Goal: Manage account settings

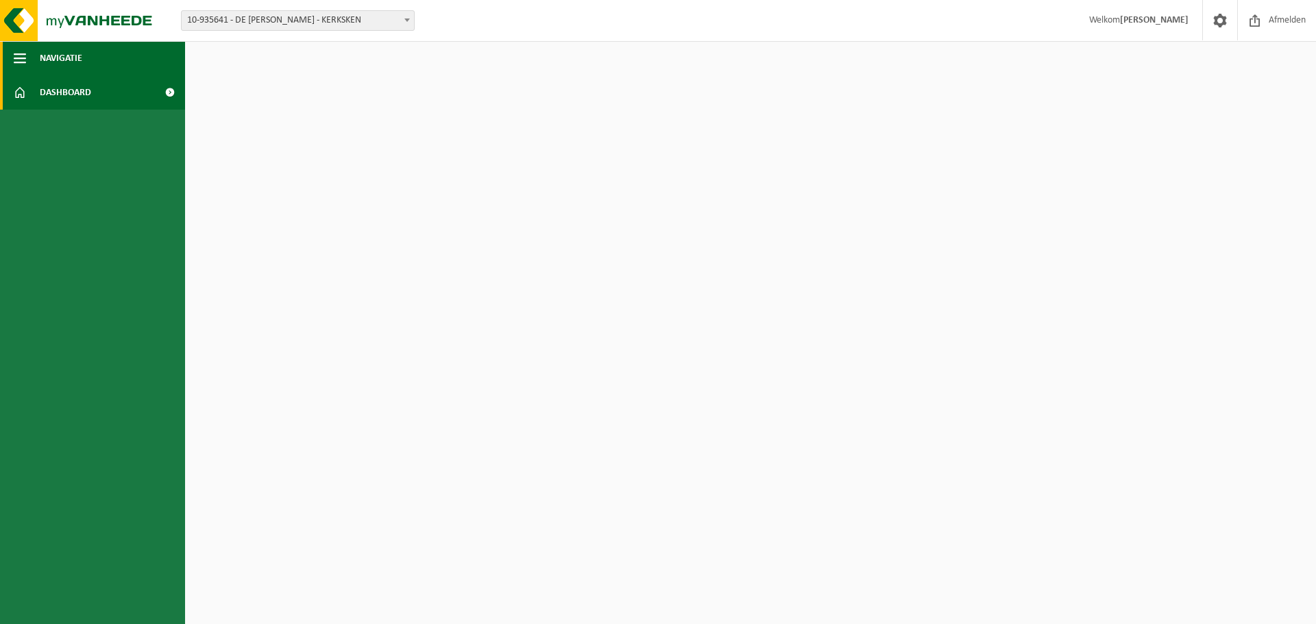
click at [71, 53] on span "Navigatie" at bounding box center [61, 58] width 42 height 34
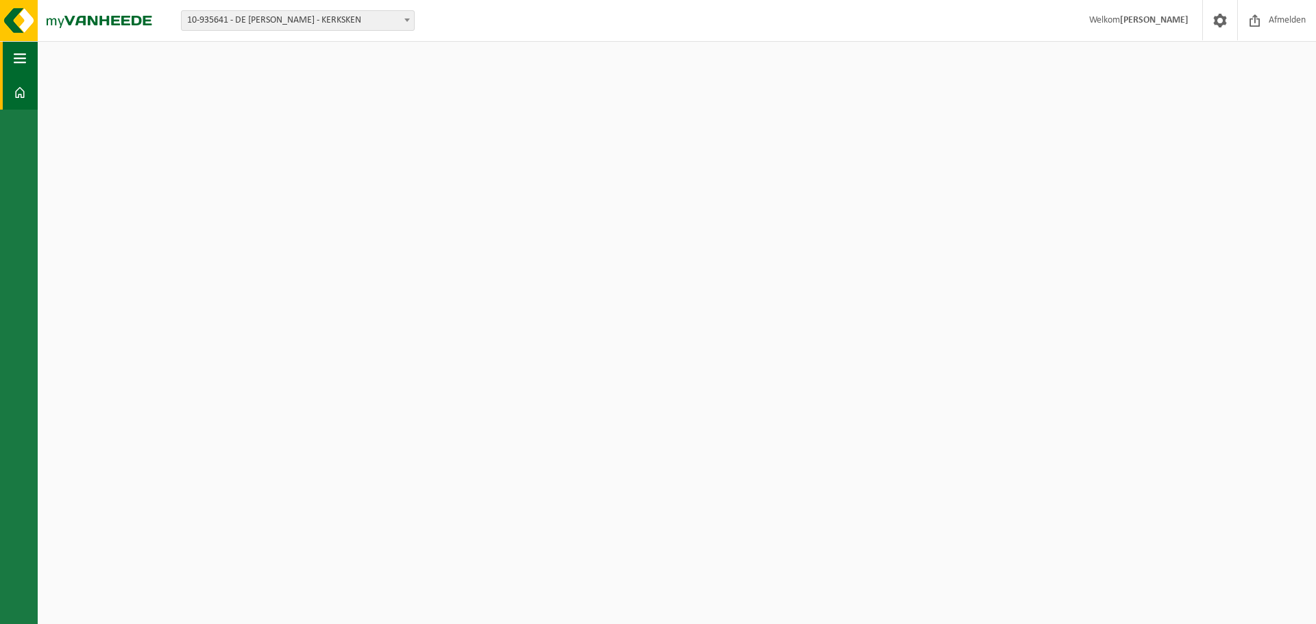
click at [16, 59] on span "button" at bounding box center [20, 58] width 12 height 34
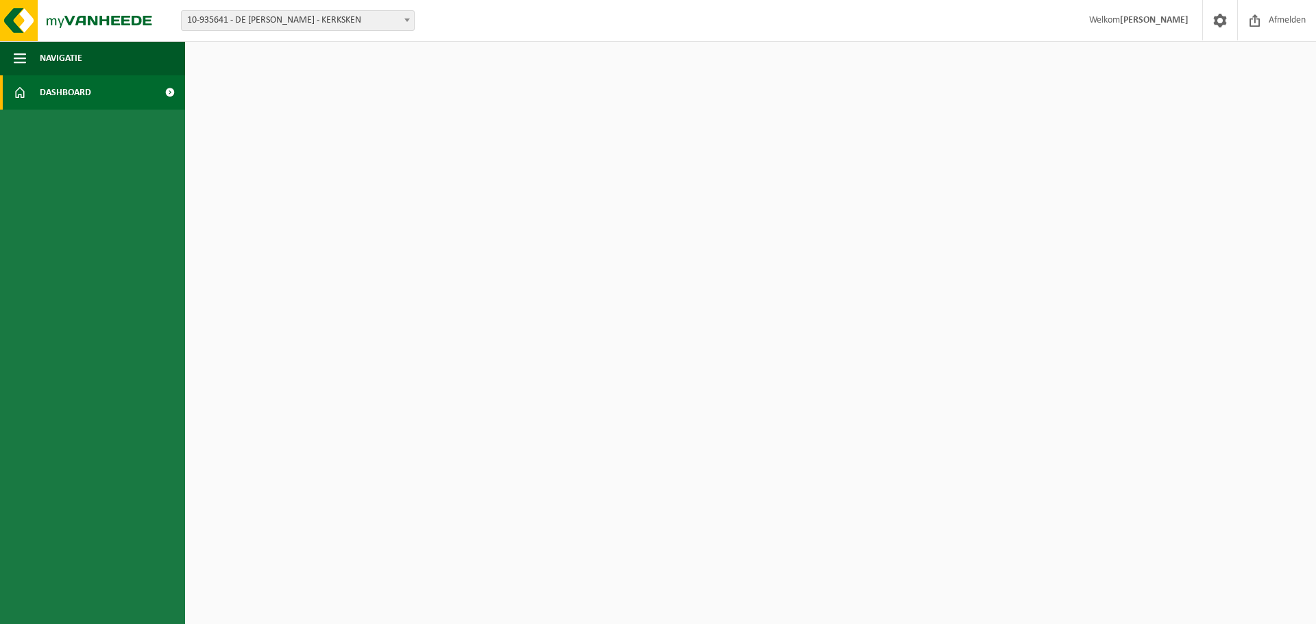
click at [21, 91] on span at bounding box center [20, 92] width 12 height 34
click at [1217, 21] on span at bounding box center [1219, 20] width 21 height 40
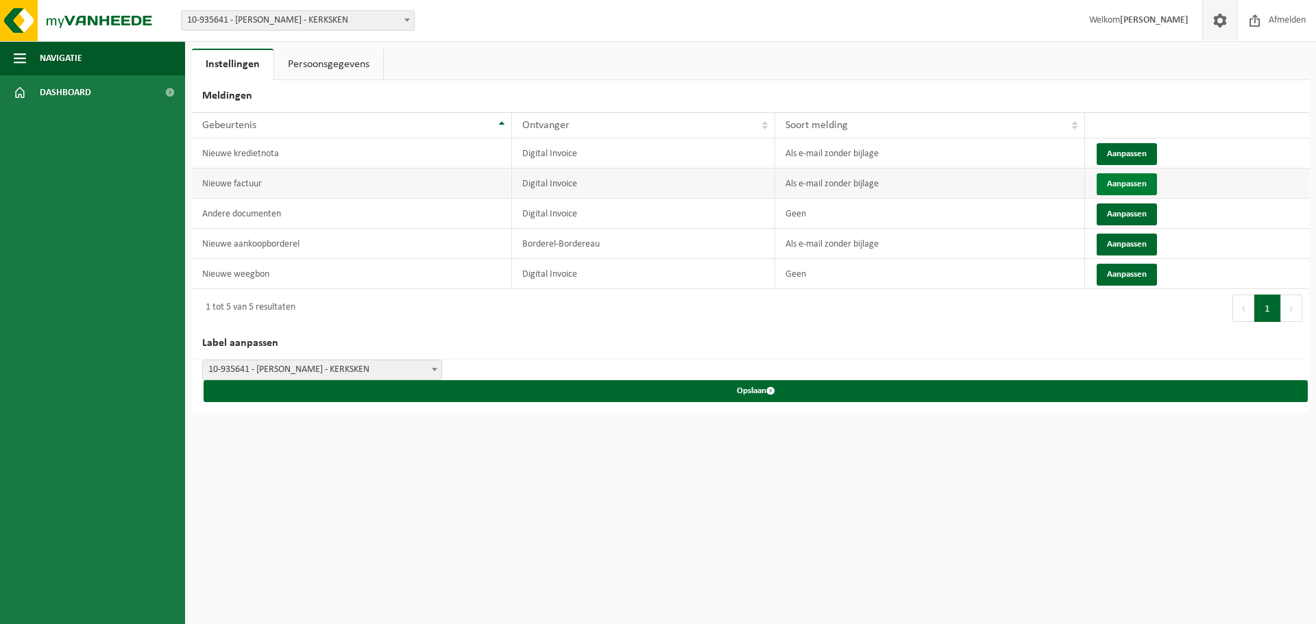
click at [1126, 180] on button "Aanpassen" at bounding box center [1126, 184] width 60 height 22
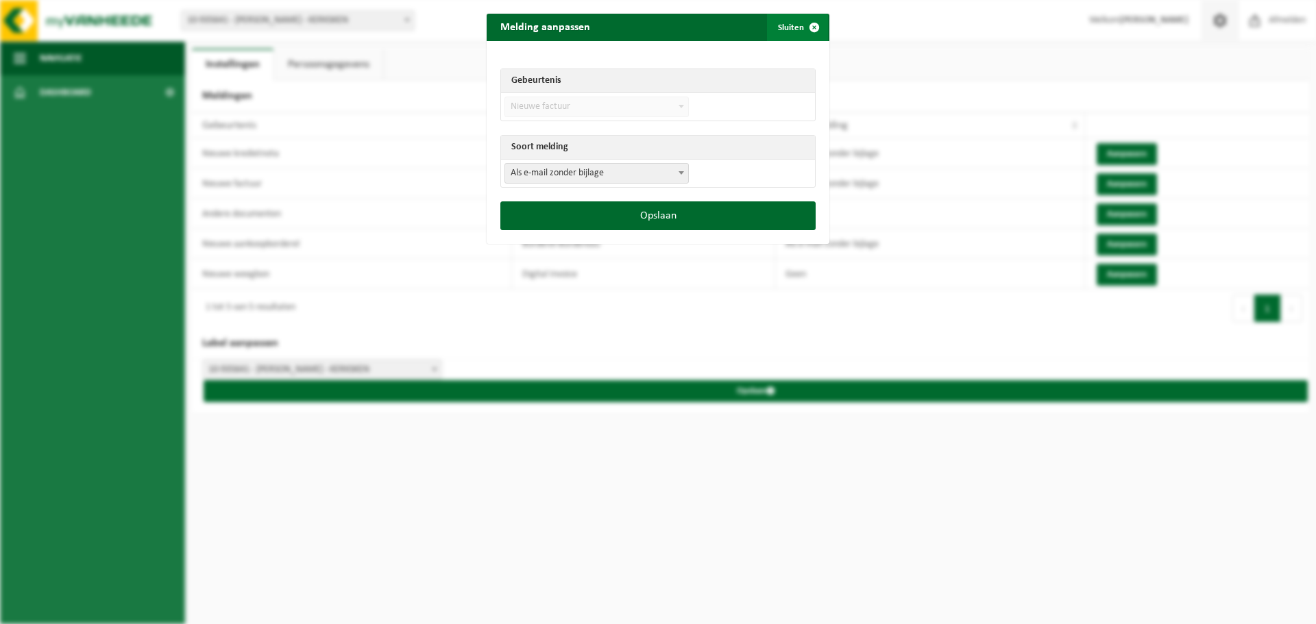
click at [790, 30] on button "Sluiten" at bounding box center [797, 27] width 61 height 27
